Goal: Task Accomplishment & Management: Manage account settings

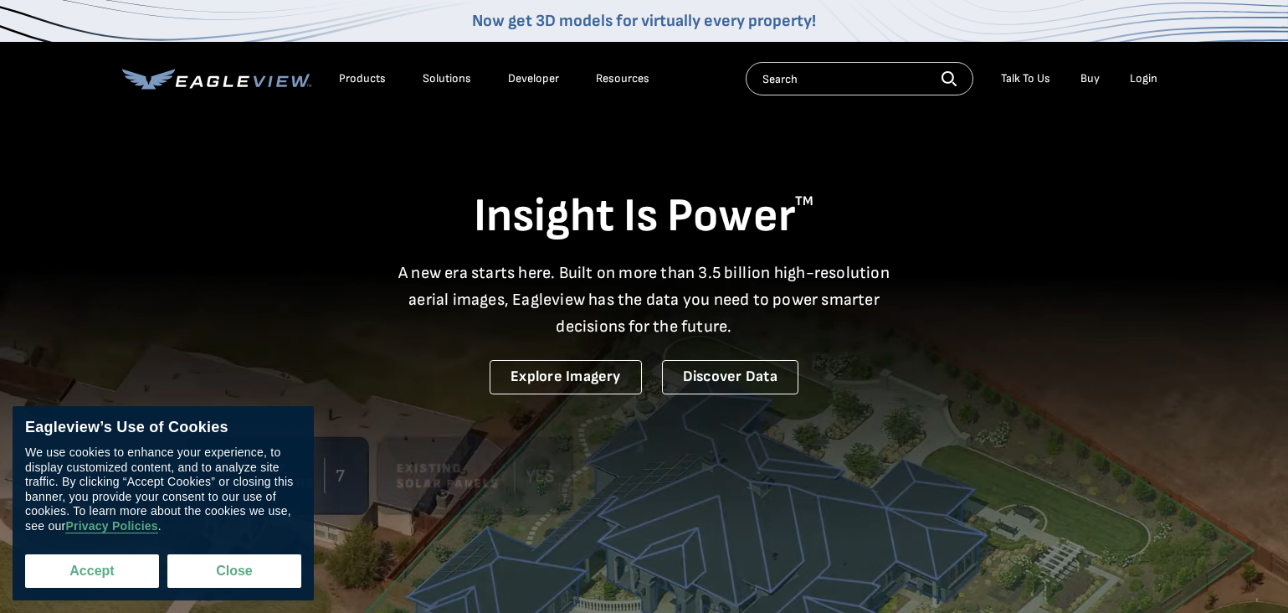
click at [95, 573] on button "Accept" at bounding box center [92, 570] width 134 height 33
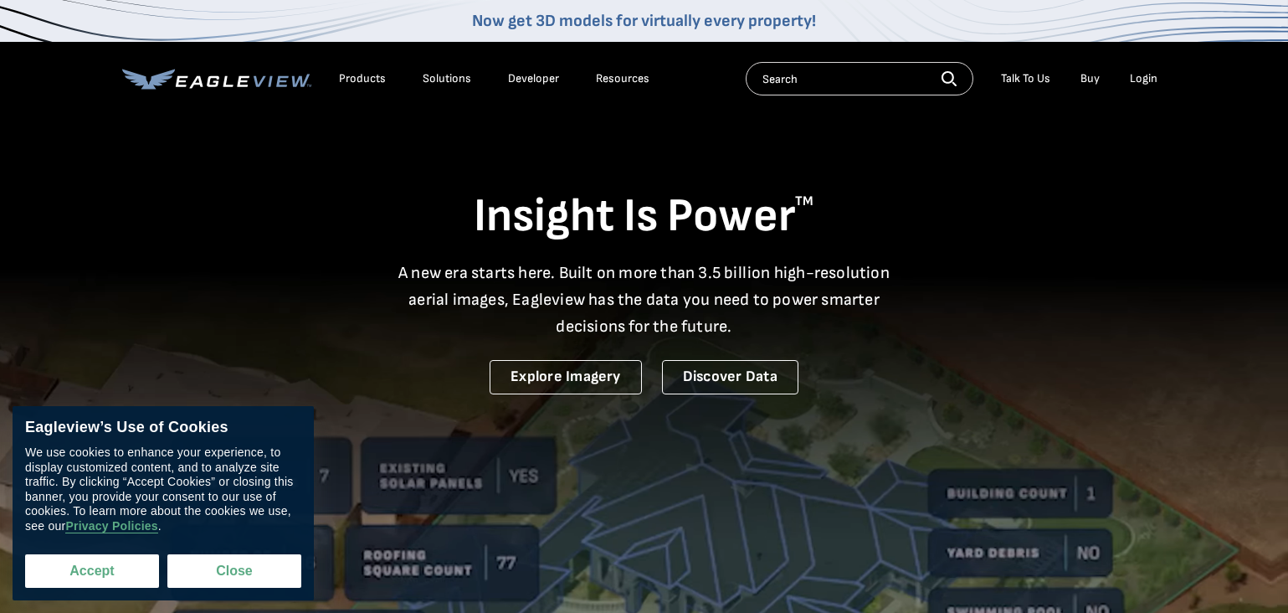
checkbox input "true"
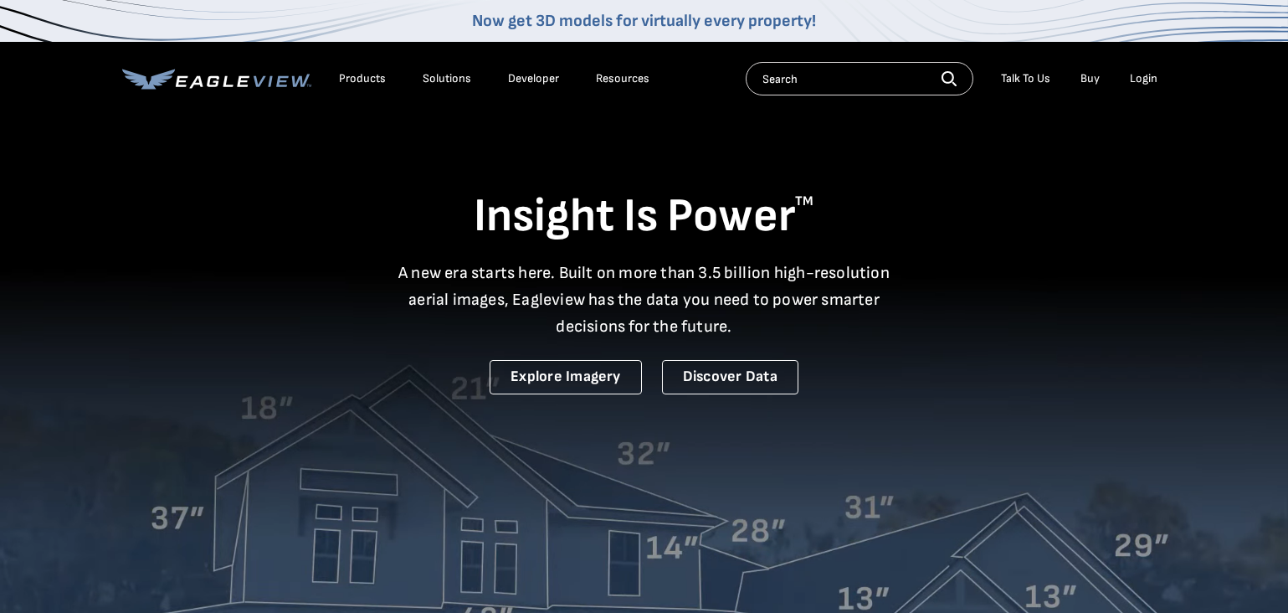
click at [1136, 82] on div "Login" at bounding box center [1145, 78] width 28 height 15
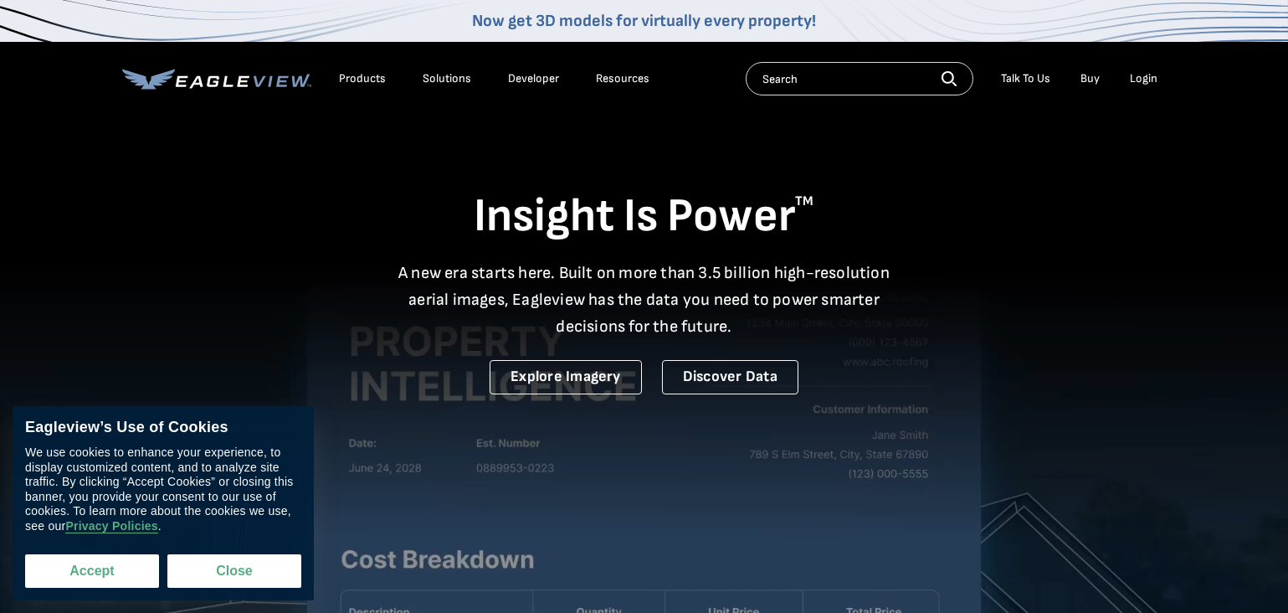
click at [138, 575] on button "Accept" at bounding box center [92, 570] width 134 height 33
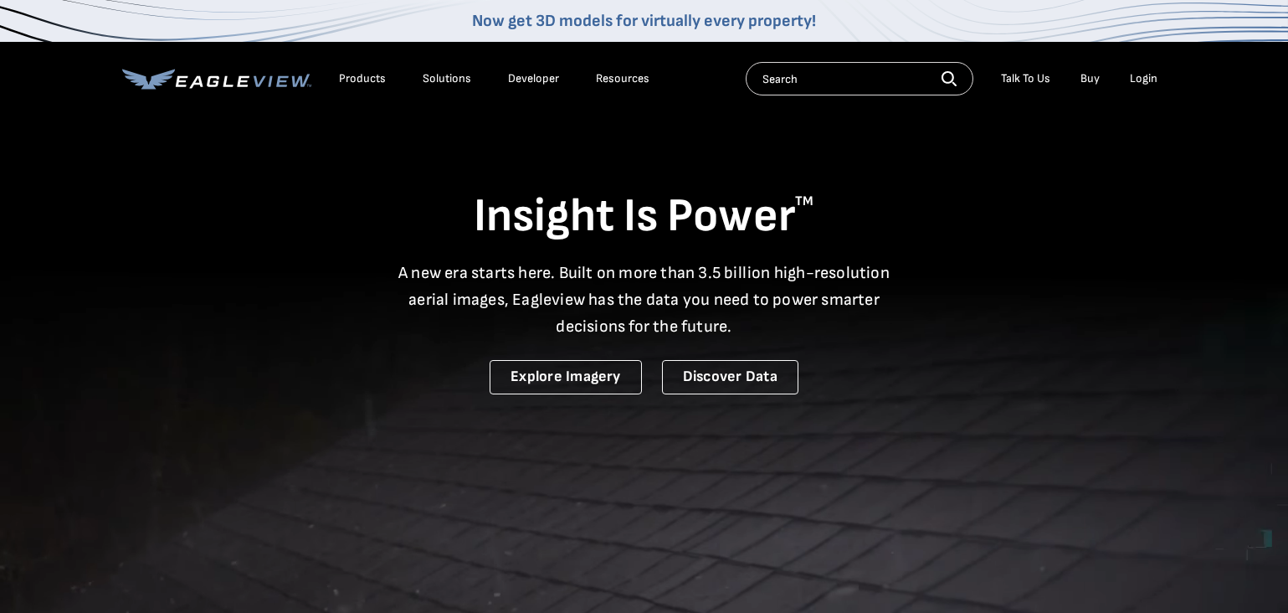
click at [1142, 75] on div "Login" at bounding box center [1145, 78] width 28 height 15
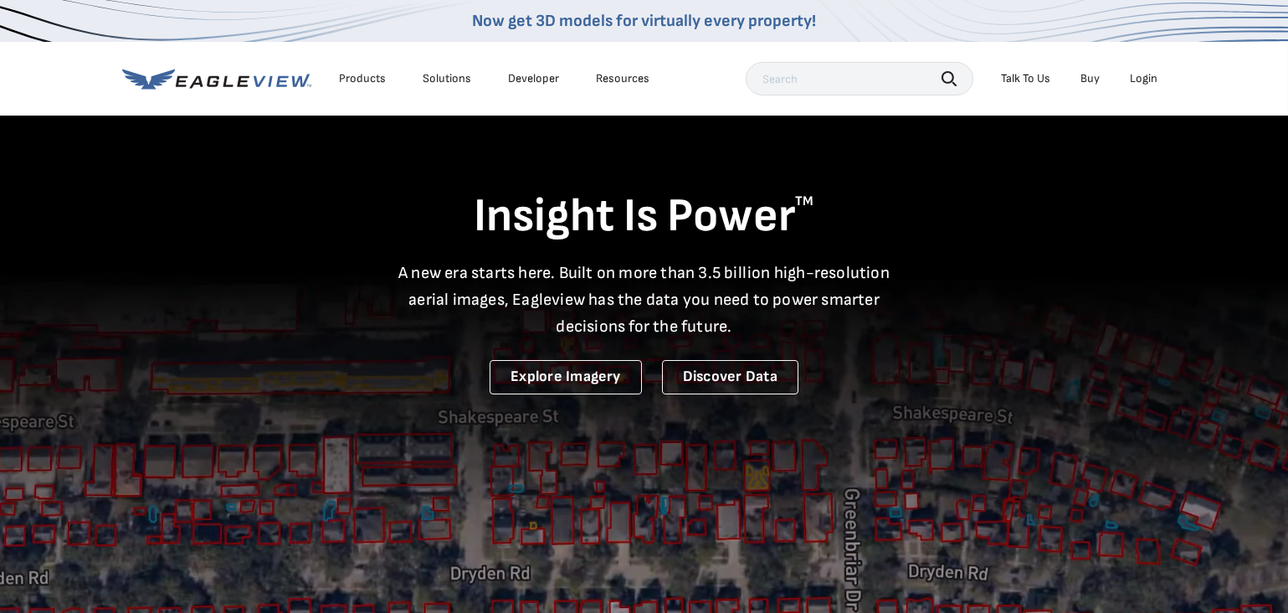
click at [1150, 81] on div "Login" at bounding box center [1145, 78] width 28 height 15
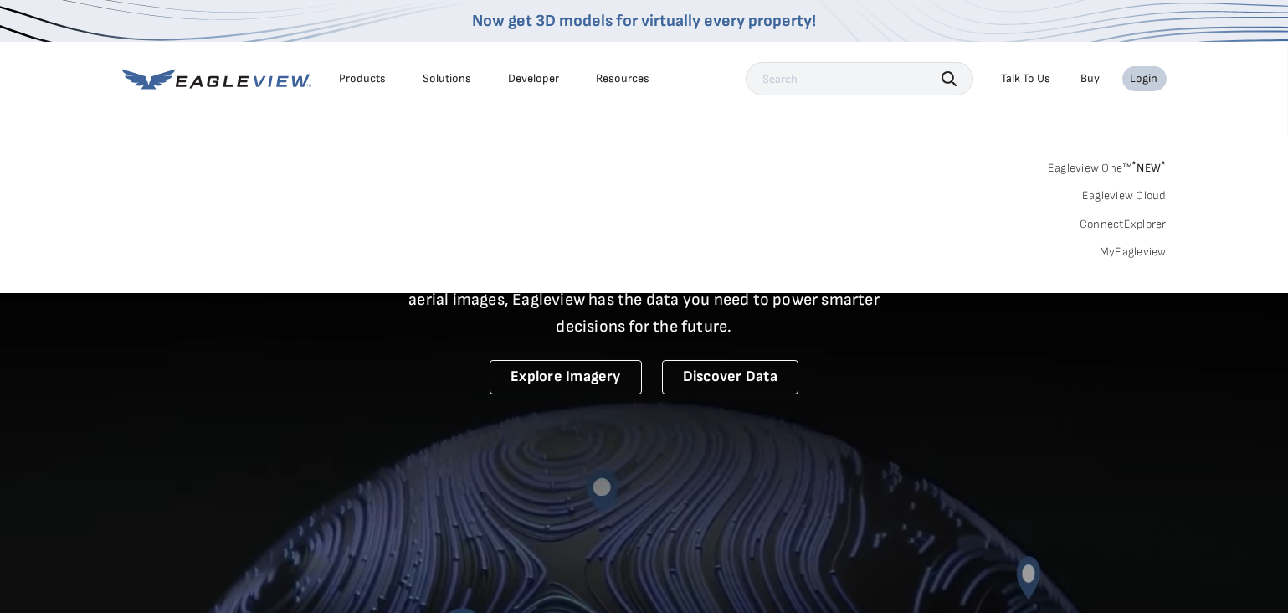
click at [1128, 245] on link "MyEagleview" at bounding box center [1133, 251] width 67 height 15
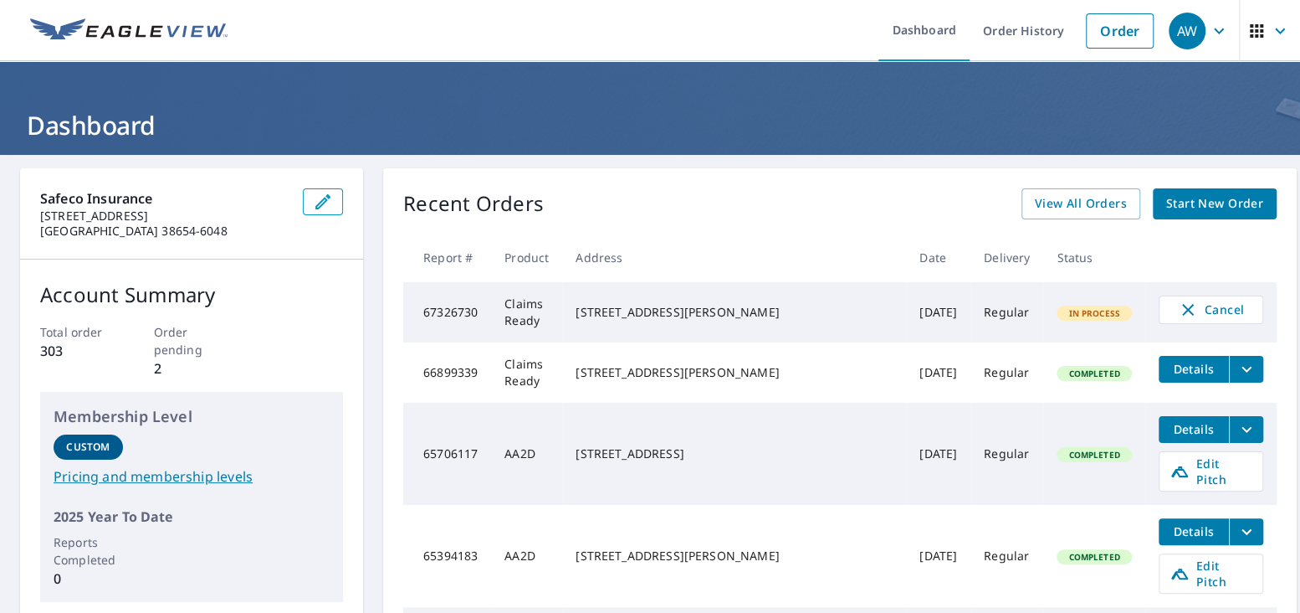
drag, startPoint x: 786, startPoint y: 321, endPoint x: 644, endPoint y: 303, distance: 143.3
click at [644, 304] on div "3910 HIGHWAY 178 E FULTON, MS 38843-8312" at bounding box center [734, 312] width 317 height 17
drag, startPoint x: 644, startPoint y: 303, endPoint x: 676, endPoint y: 304, distance: 32.6
copy div "3910 HIGHWAY 178 E FULTON, MS 38843-8312"
